Goal: Transaction & Acquisition: Purchase product/service

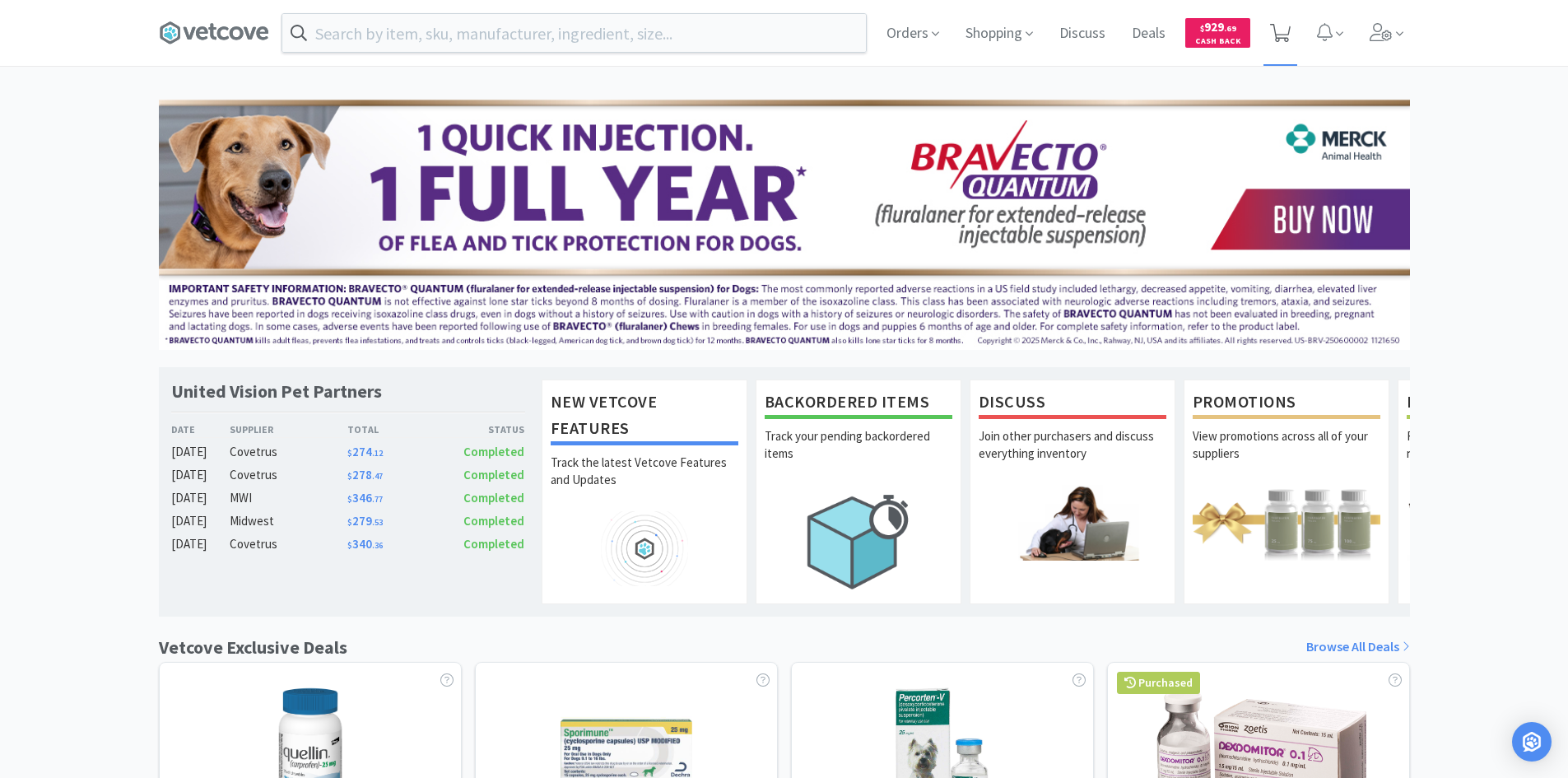
click at [1281, 28] on icon at bounding box center [1280, 32] width 21 height 18
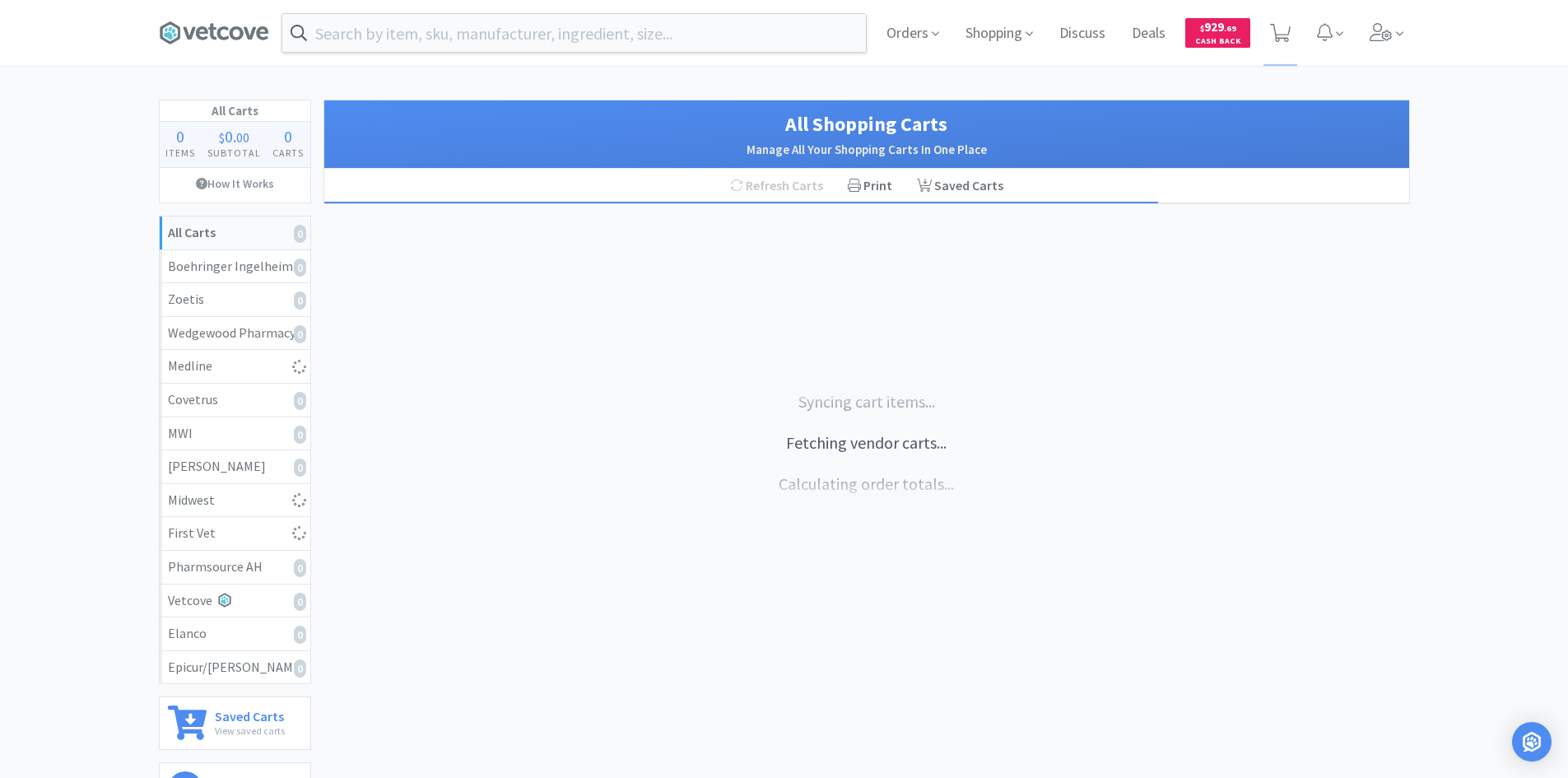
select select "1"
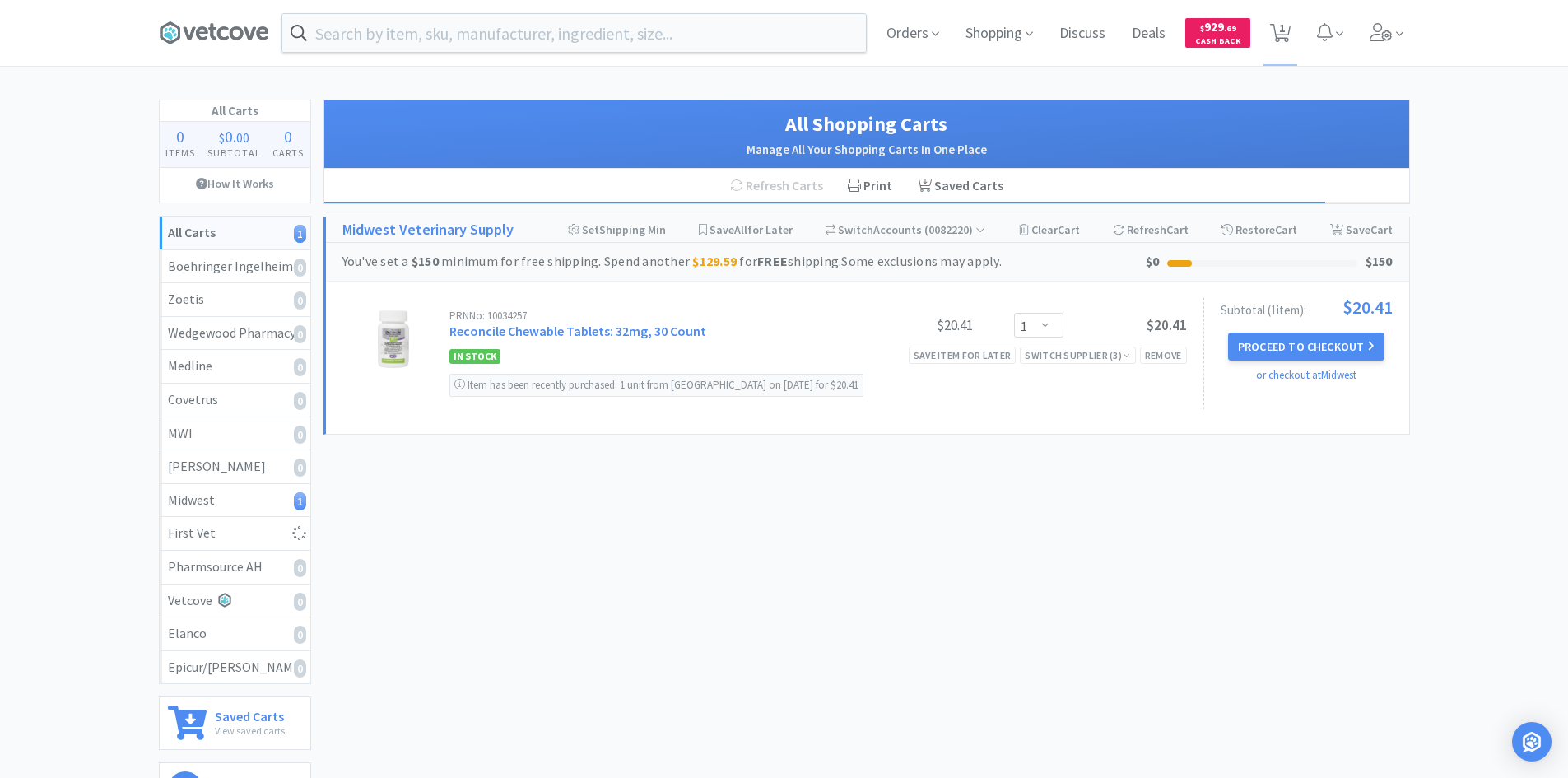
select select "2"
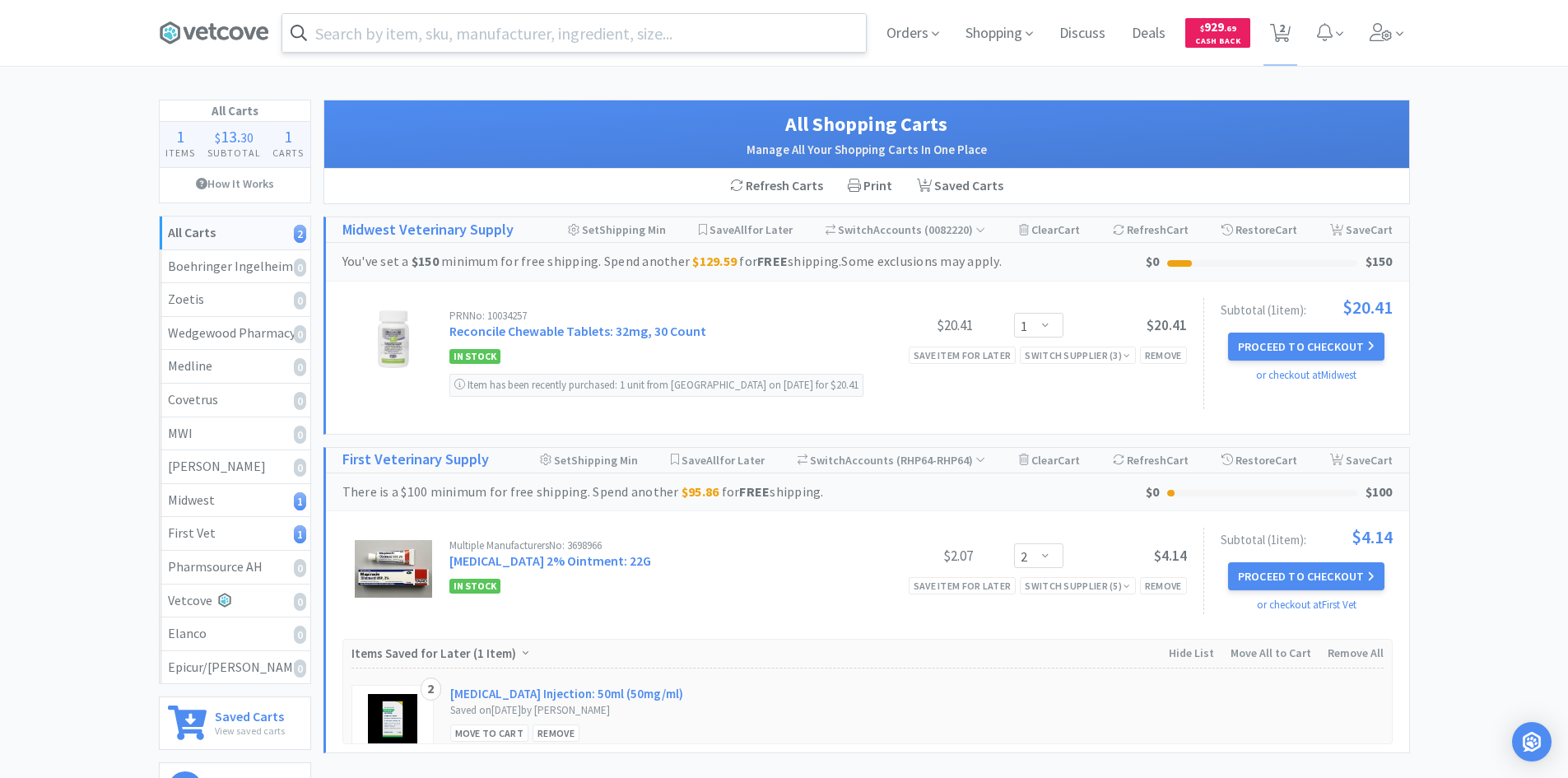
click at [574, 36] on input "text" at bounding box center [573, 33] width 584 height 38
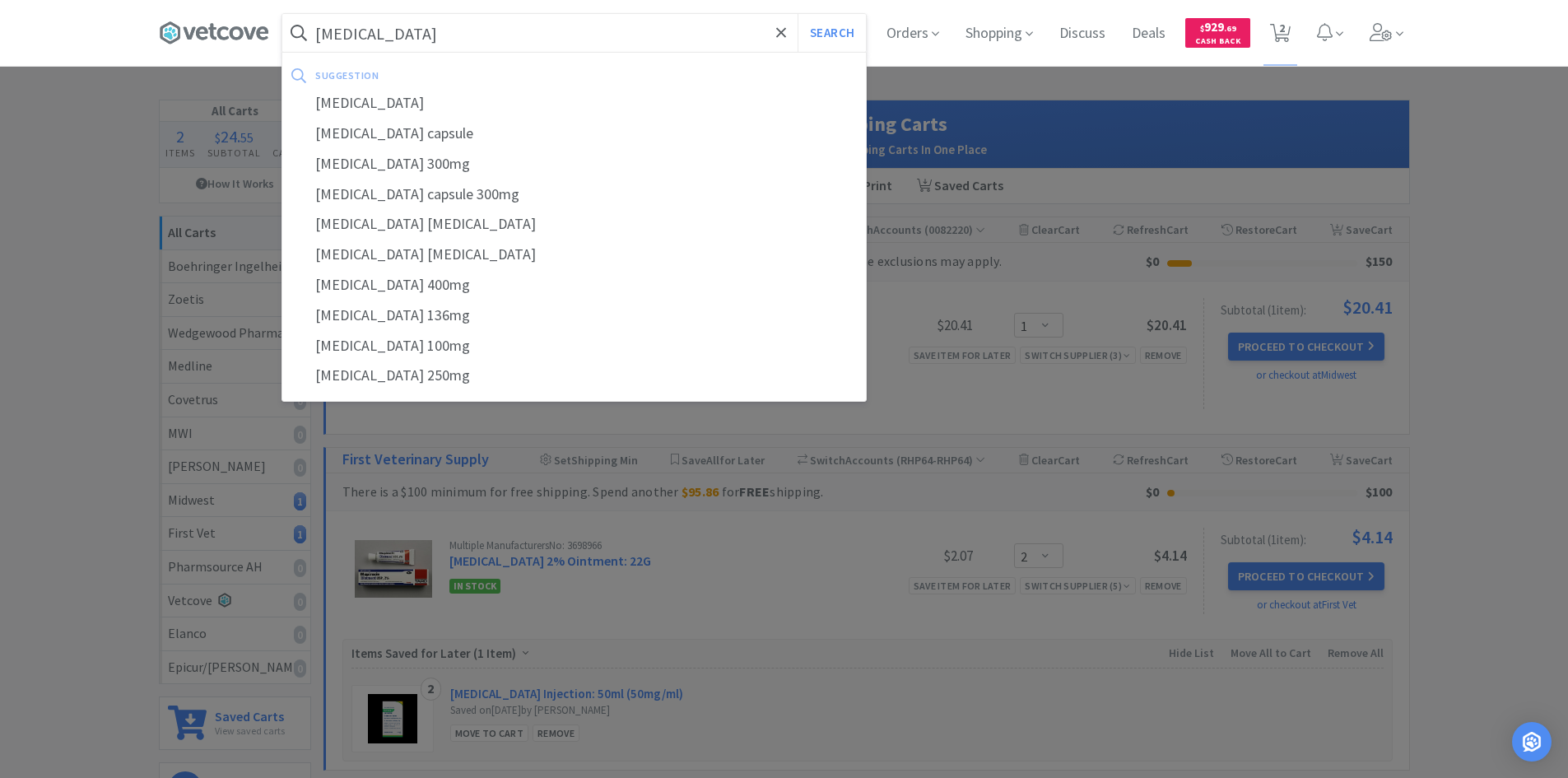
type input "[MEDICAL_DATA]"
click at [798, 14] on button "Search" at bounding box center [831, 33] width 68 height 38
select select "1"
select select "2"
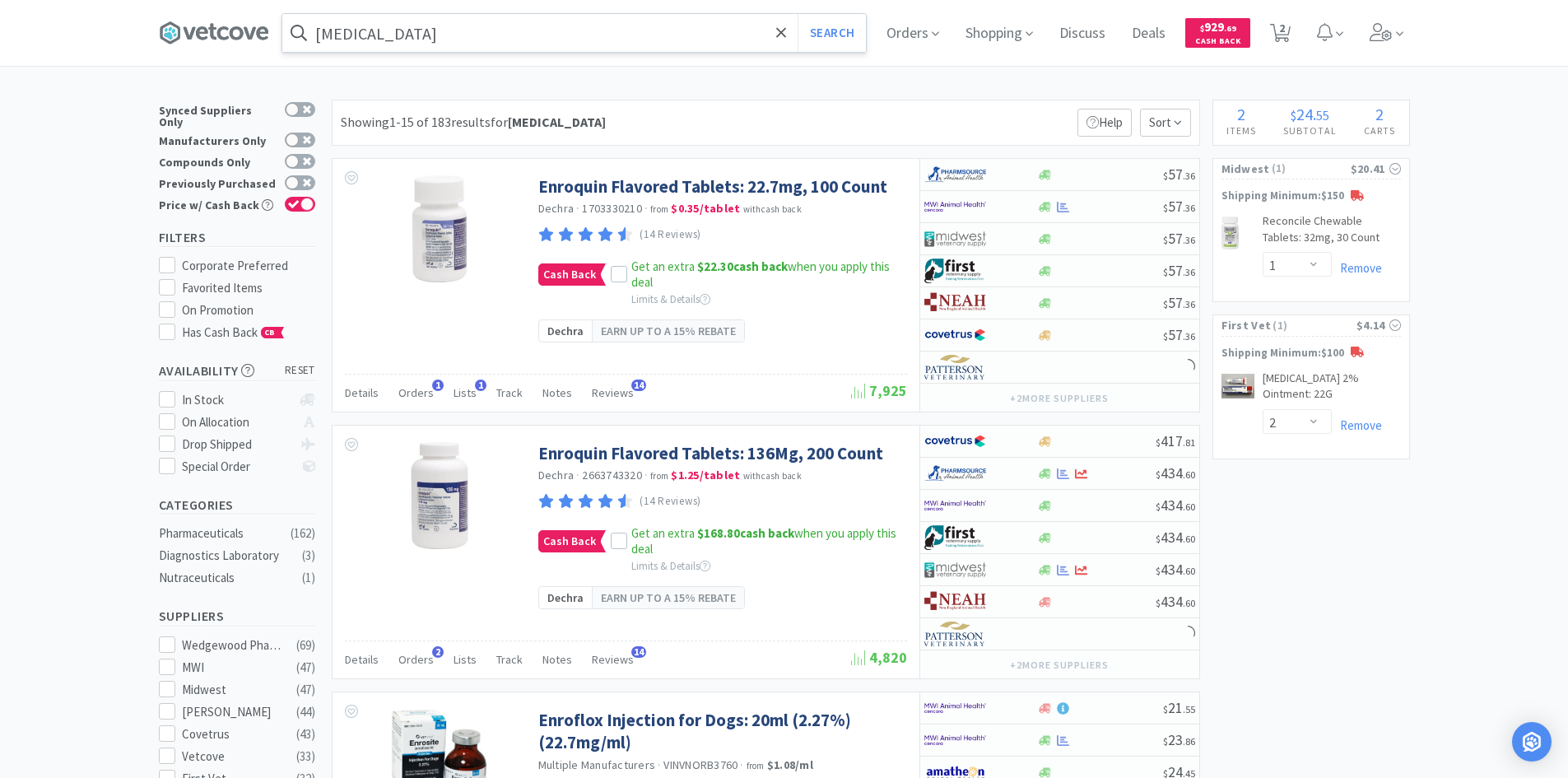
click at [619, 44] on input "[MEDICAL_DATA]" at bounding box center [573, 33] width 584 height 38
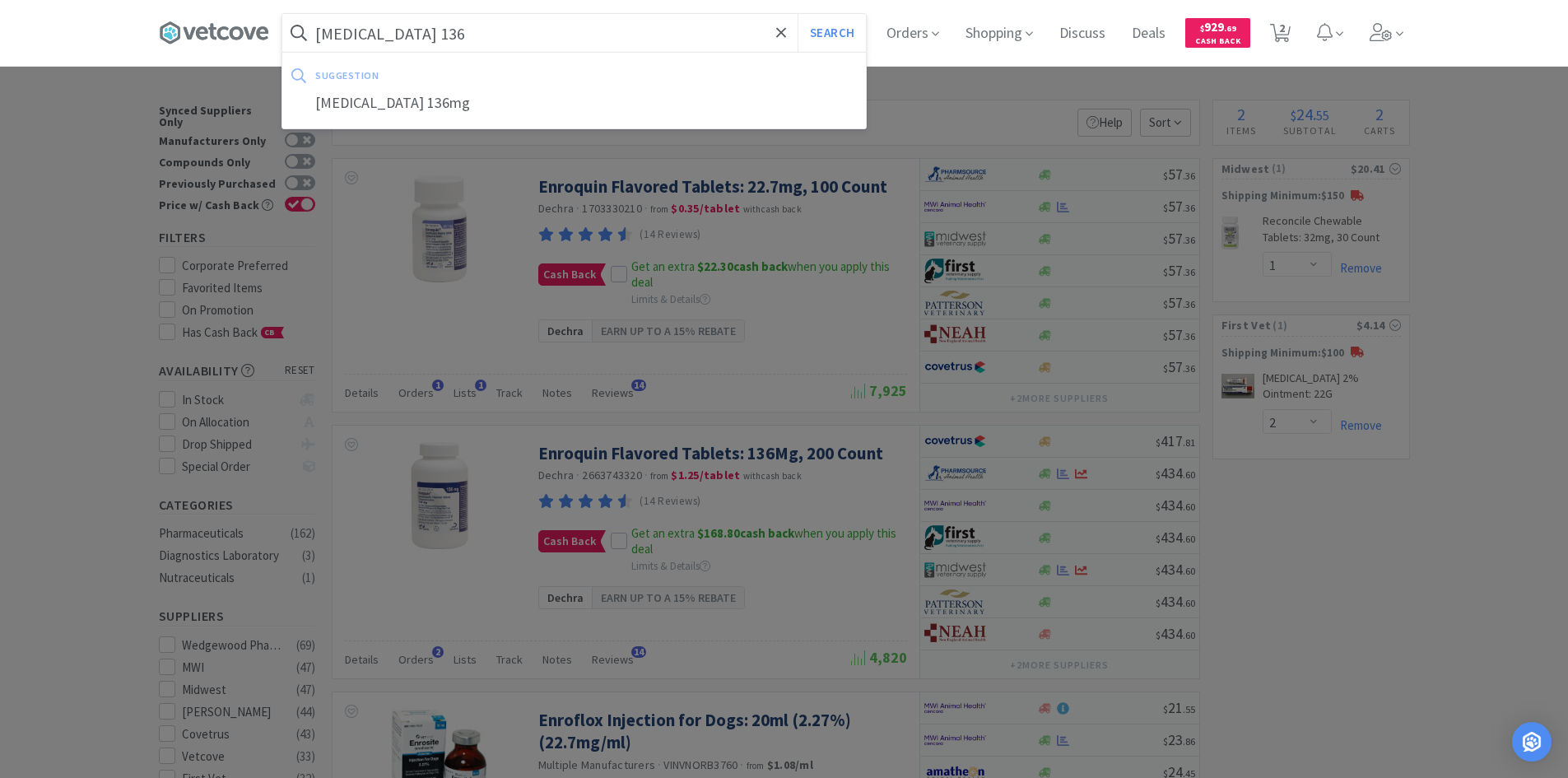
type input "[MEDICAL_DATA] 136"
click at [798, 14] on button "Search" at bounding box center [831, 33] width 68 height 38
